Goal: Task Accomplishment & Management: Manage account settings

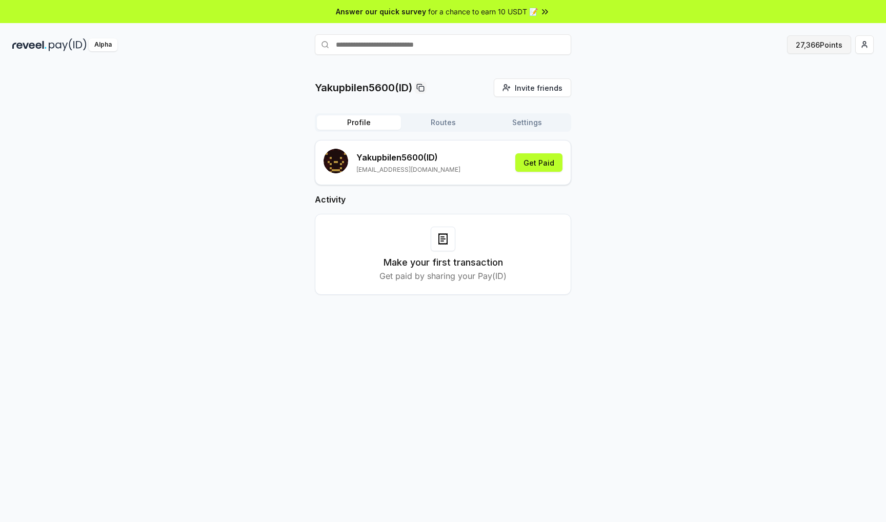
click at [795, 46] on button "27,366 Points" at bounding box center [819, 44] width 64 height 18
